Goal: Check status: Check status

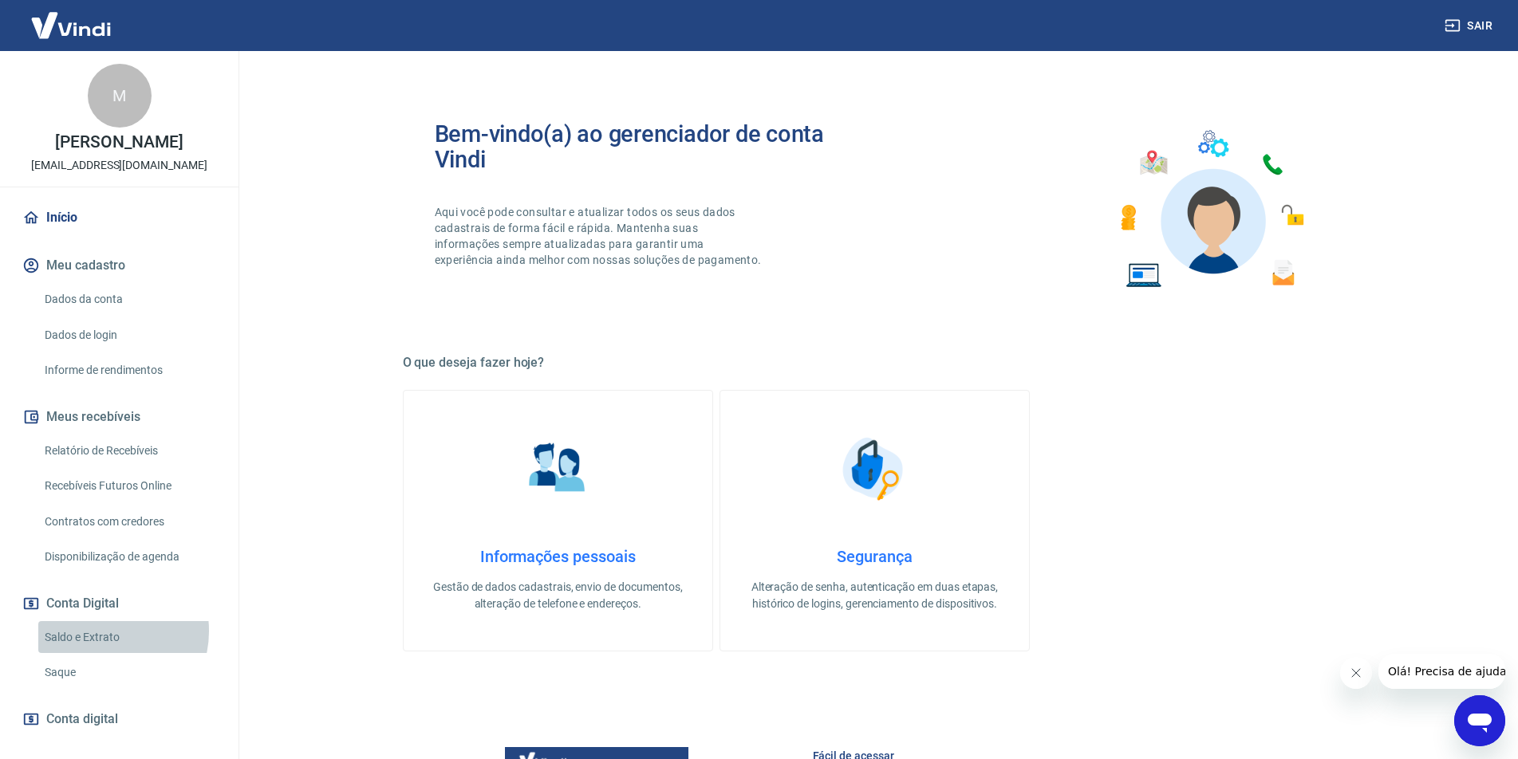
click at [104, 631] on link "Saldo e Extrato" at bounding box center [128, 637] width 181 height 33
